Goal: Task Accomplishment & Management: Manage account settings

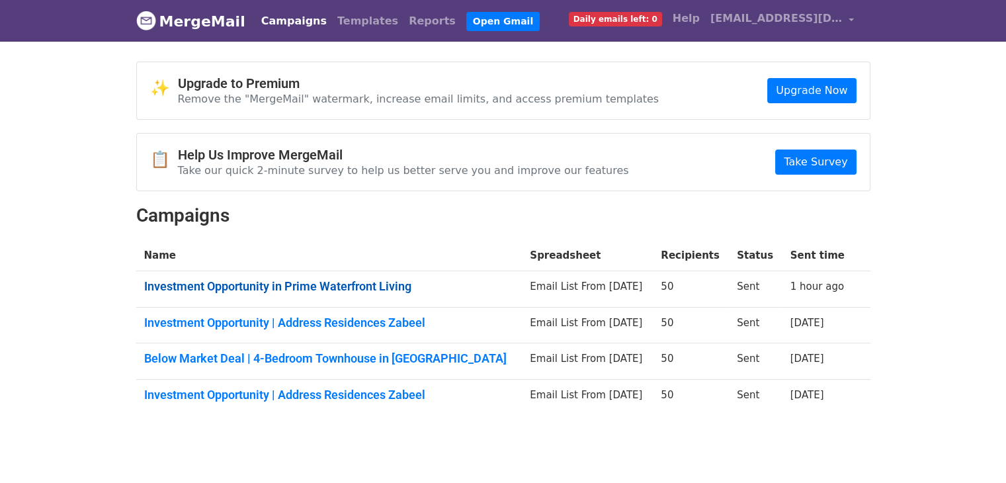
click at [378, 284] on link "Investment Opportunity in Prime Waterfront Living" at bounding box center [329, 286] width 371 height 15
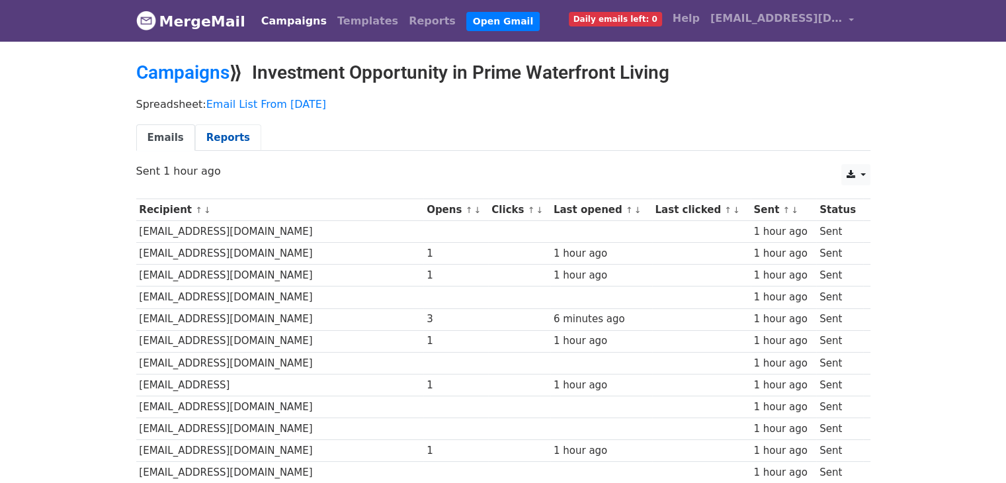
click at [228, 136] on link "Reports" at bounding box center [228, 137] width 66 height 27
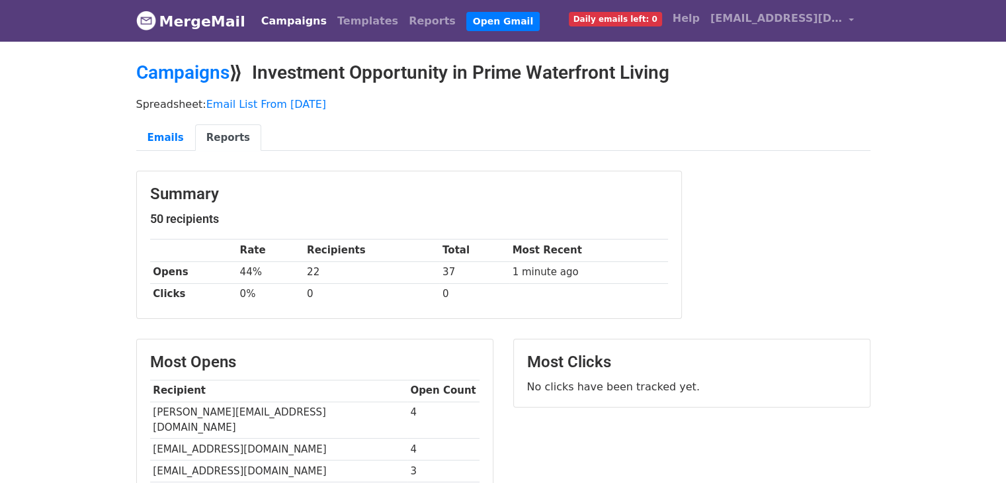
click at [253, 271] on td "44%" at bounding box center [270, 272] width 67 height 22
click at [420, 199] on h3 "Summary" at bounding box center [409, 194] width 518 height 19
click at [402, 138] on ul "Emails Reports" at bounding box center [503, 137] width 734 height 27
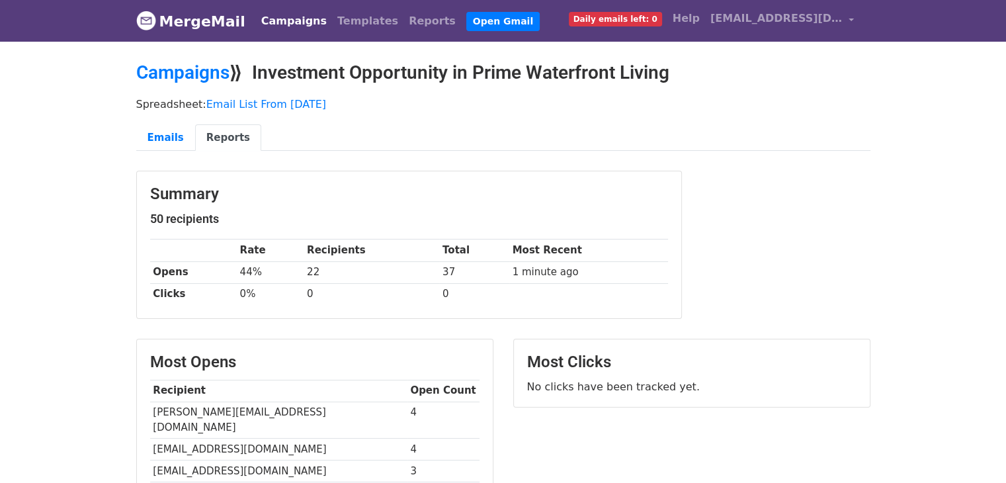
click at [188, 23] on link "MergeMail" at bounding box center [190, 21] width 109 height 28
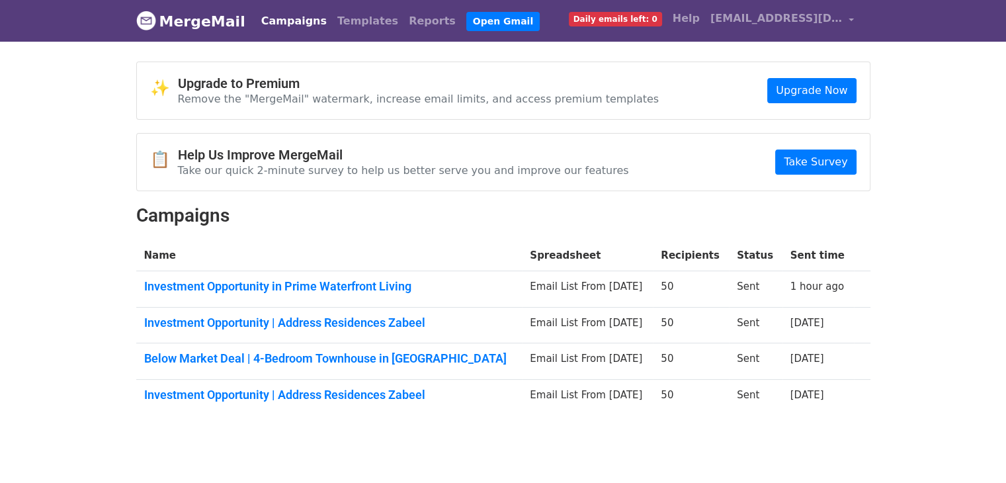
click at [898, 54] on body "MergeMail Campaigns Templates Reports Open Gmail Daily emails left: 0 Help [EMA…" at bounding box center [503, 239] width 1006 height 478
